Goal: Task Accomplishment & Management: Use online tool/utility

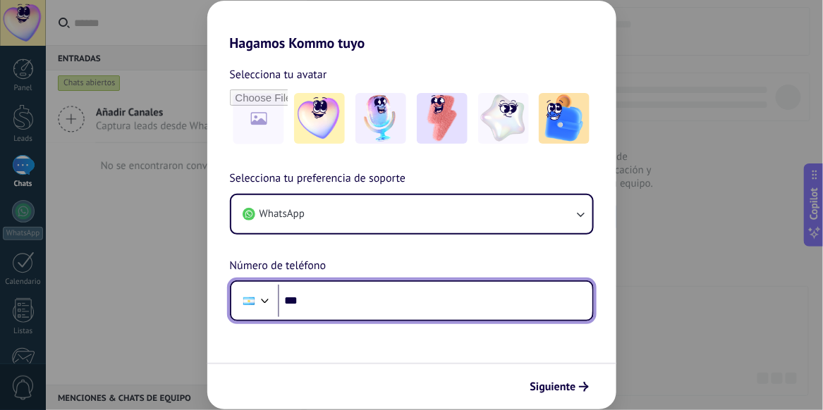
click at [448, 304] on input "***" at bounding box center [435, 301] width 314 height 32
type input "**********"
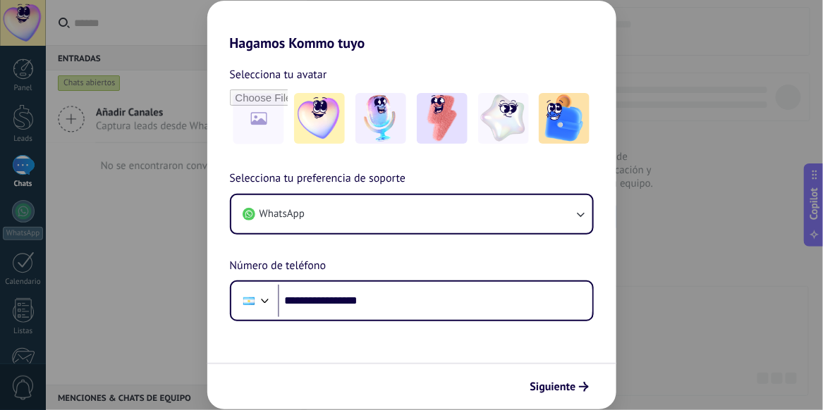
click at [532, 365] on div "Siguiente" at bounding box center [411, 386] width 409 height 47
click at [563, 385] on span "Siguiente" at bounding box center [553, 387] width 46 height 10
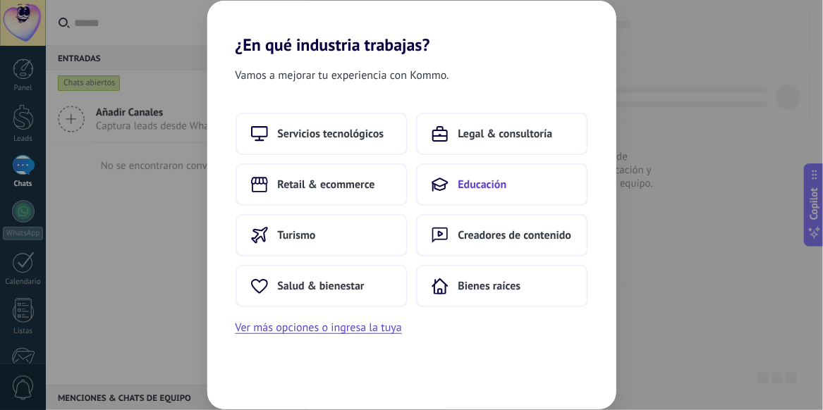
click at [480, 190] on span "Educación" at bounding box center [482, 185] width 49 height 14
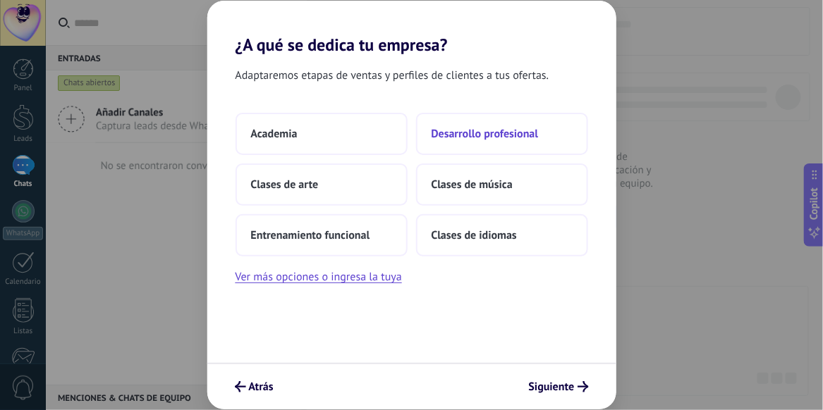
click at [513, 130] on span "Desarrollo profesional" at bounding box center [484, 134] width 107 height 14
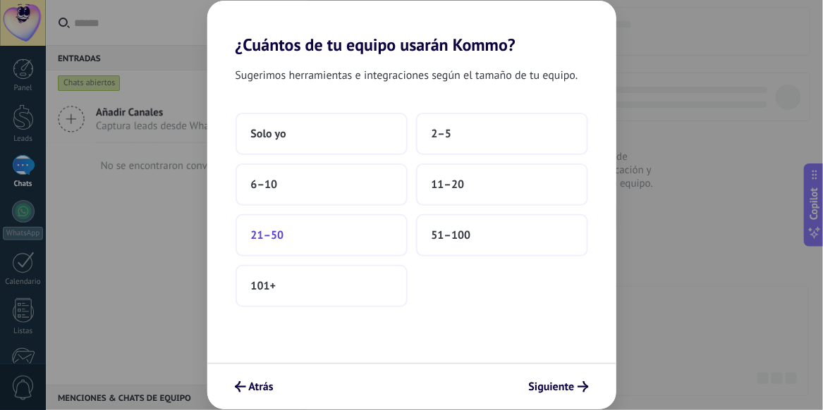
click at [369, 247] on button "21–50" at bounding box center [321, 235] width 172 height 42
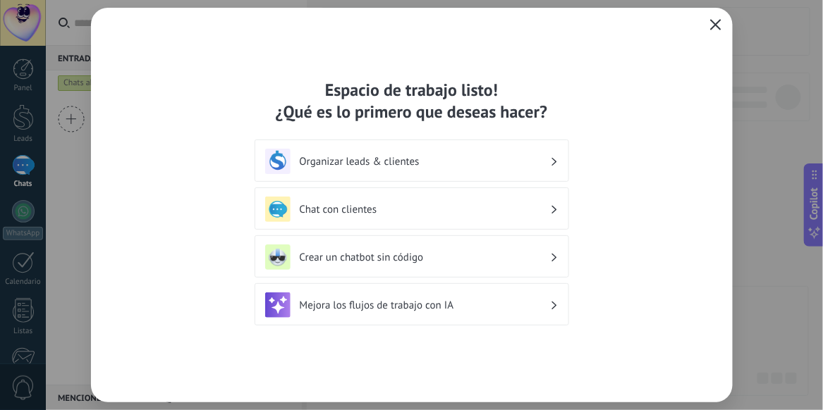
click at [714, 22] on icon "button" at bounding box center [715, 24] width 11 height 11
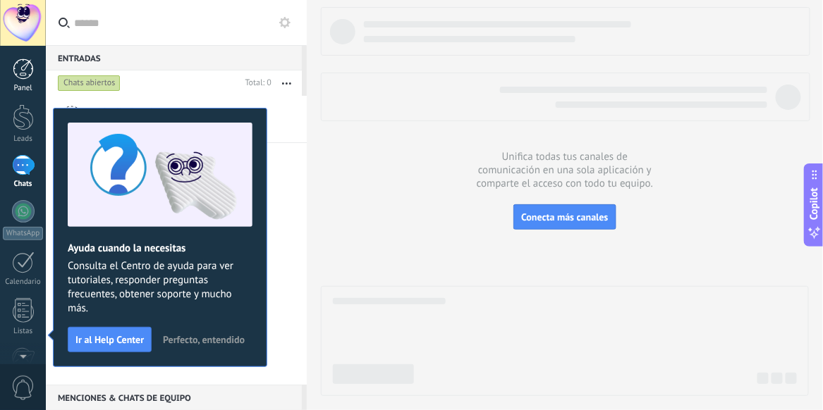
click at [27, 78] on div at bounding box center [23, 69] width 21 height 21
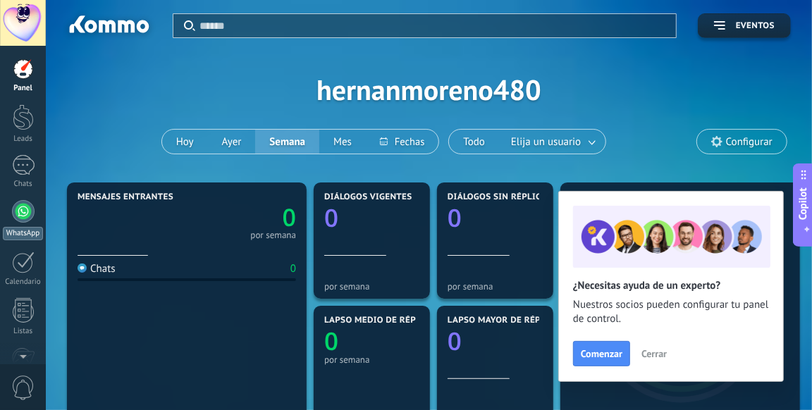
click at [22, 216] on div at bounding box center [23, 211] width 23 height 23
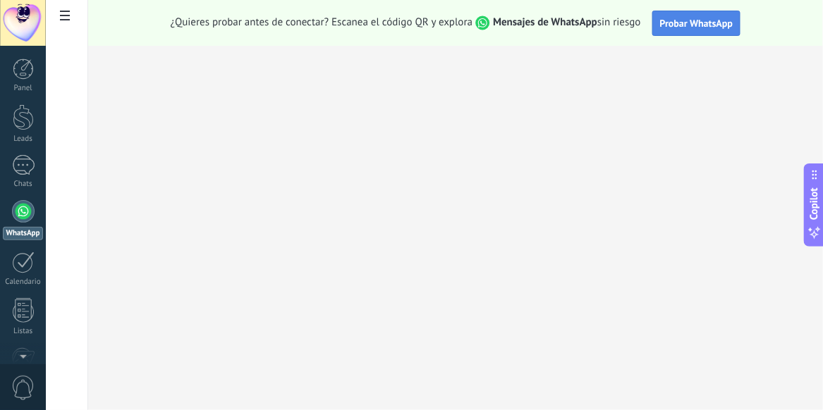
click at [701, 23] on span "Probar WhatsApp" at bounding box center [696, 23] width 73 height 13
